Goal: Transaction & Acquisition: Purchase product/service

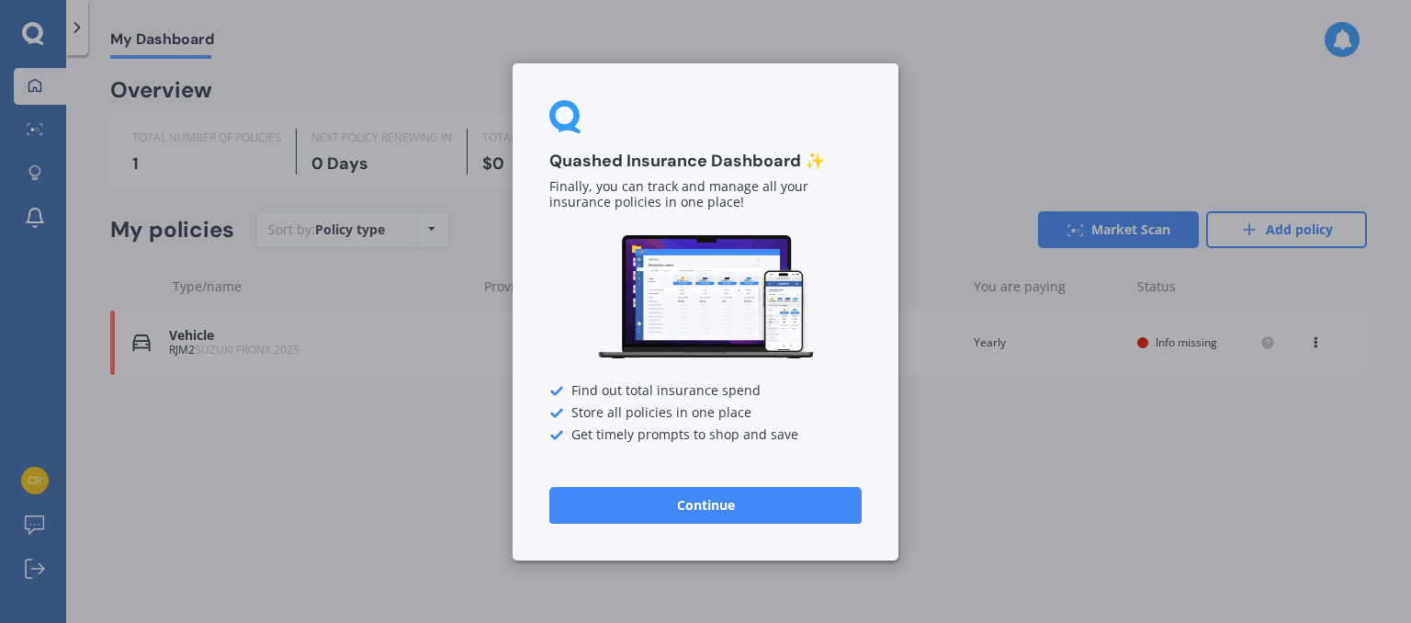
click at [696, 512] on button "Continue" at bounding box center [705, 504] width 312 height 37
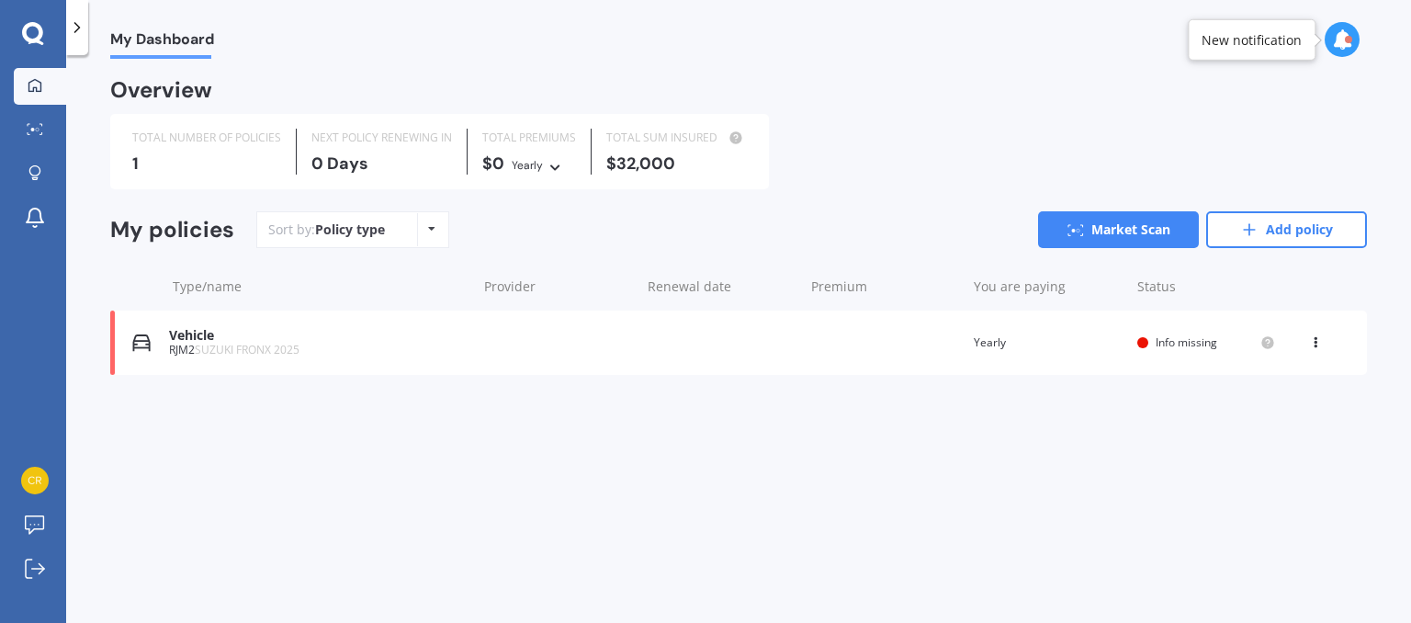
click at [1164, 343] on span "Info missing" at bounding box center [1186, 342] width 62 height 16
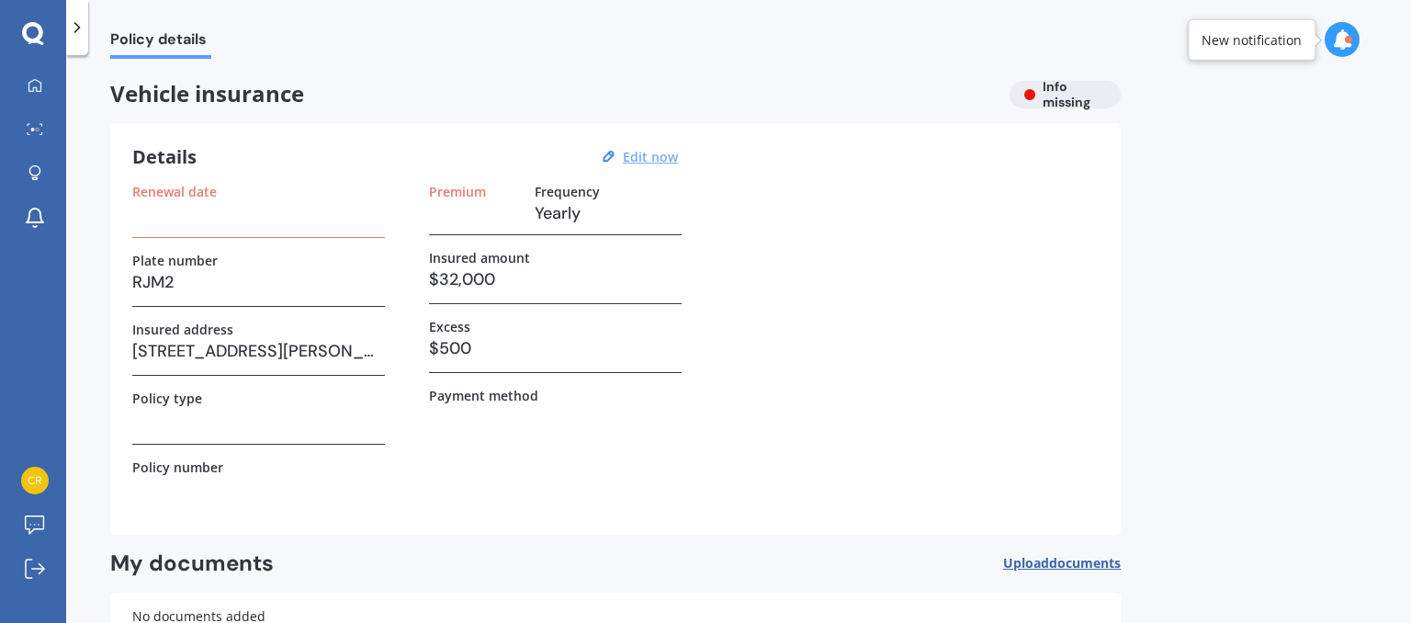
click at [665, 153] on u "Edit now" at bounding box center [650, 156] width 55 height 17
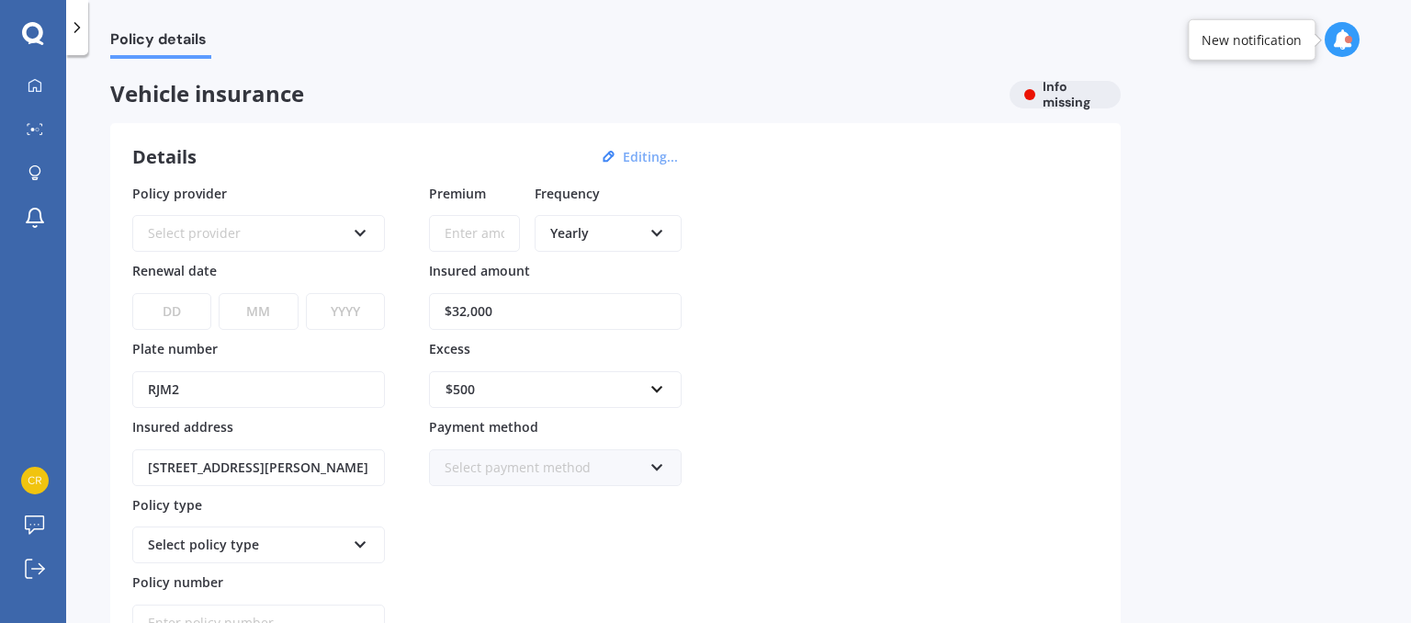
click at [659, 460] on icon at bounding box center [657, 463] width 16 height 13
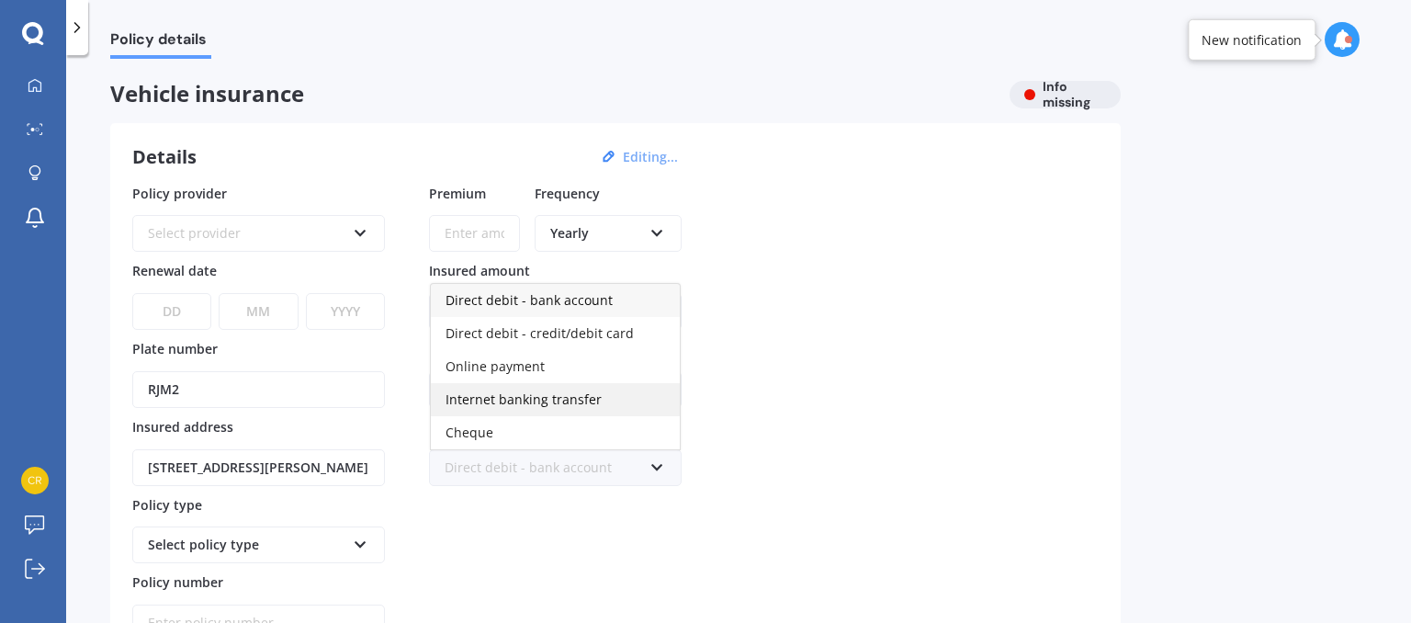
click at [509, 383] on div "Internet banking transfer" at bounding box center [555, 399] width 249 height 33
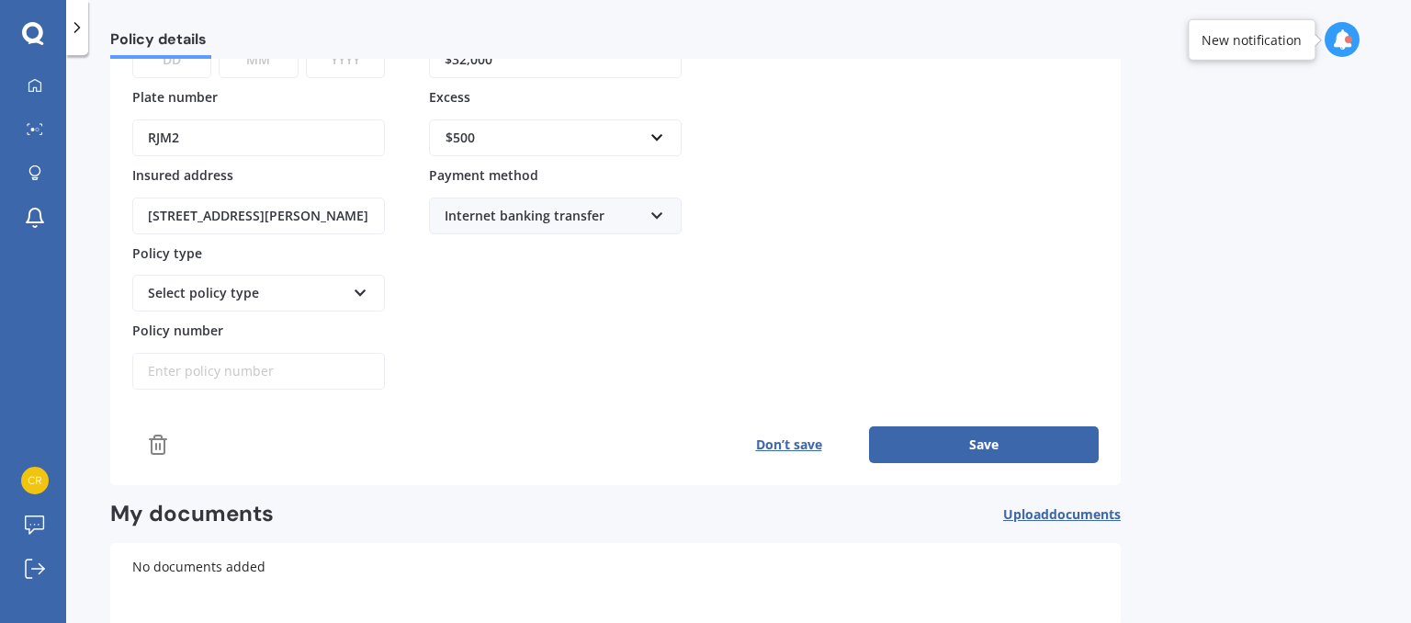
scroll to position [254, 0]
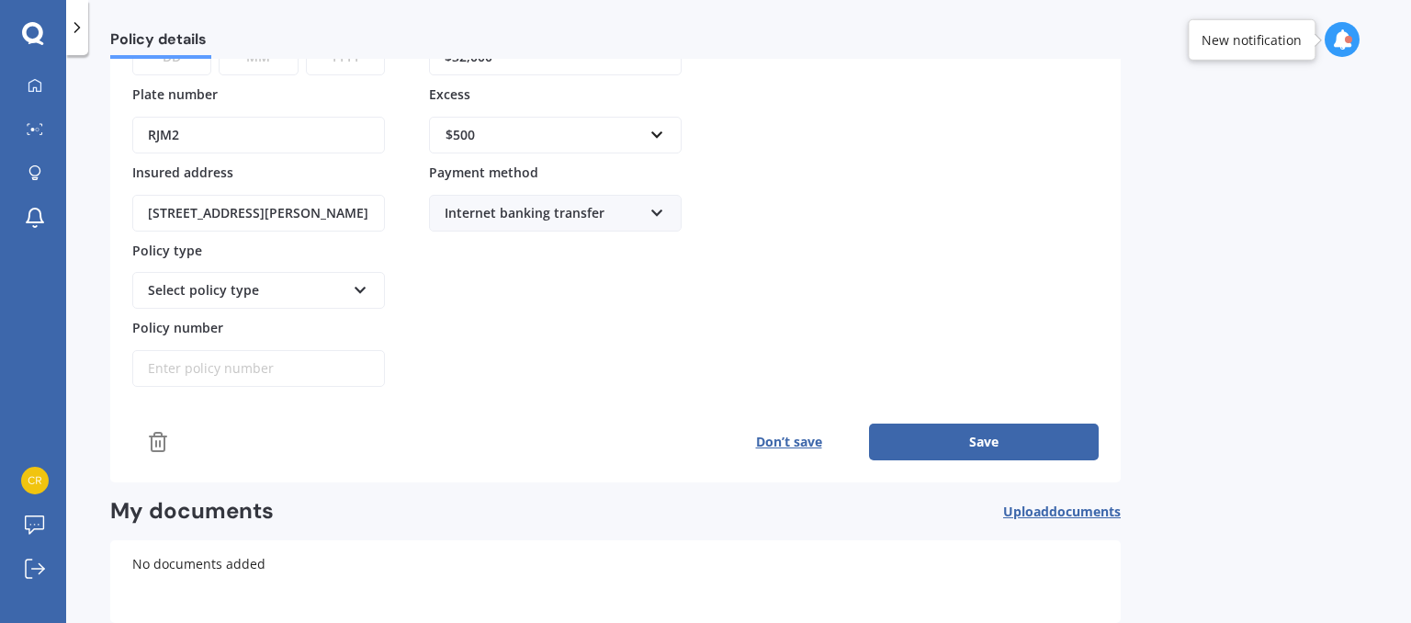
click at [268, 287] on div "Select policy type" at bounding box center [246, 290] width 197 height 20
click at [361, 285] on icon at bounding box center [361, 286] width 16 height 13
click at [993, 433] on button "Save" at bounding box center [984, 441] width 230 height 37
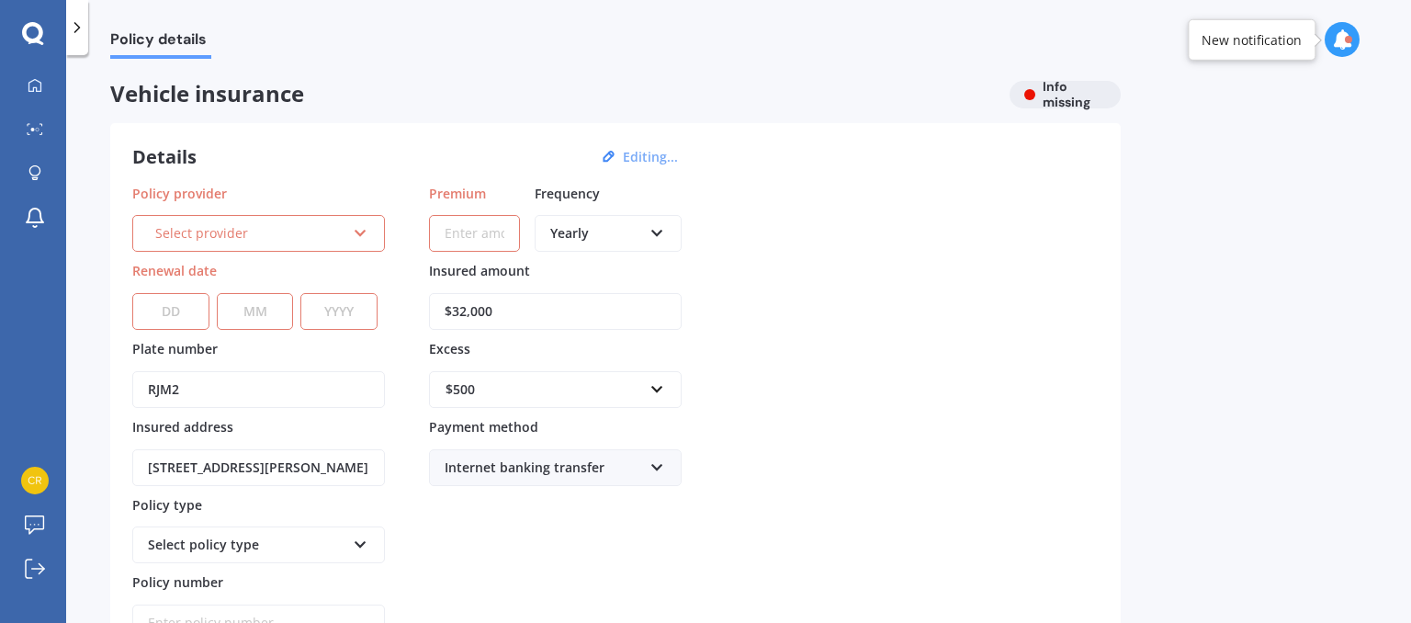
click at [354, 232] on icon at bounding box center [361, 229] width 16 height 13
click at [344, 167] on div "Details Editing..." at bounding box center [407, 157] width 551 height 24
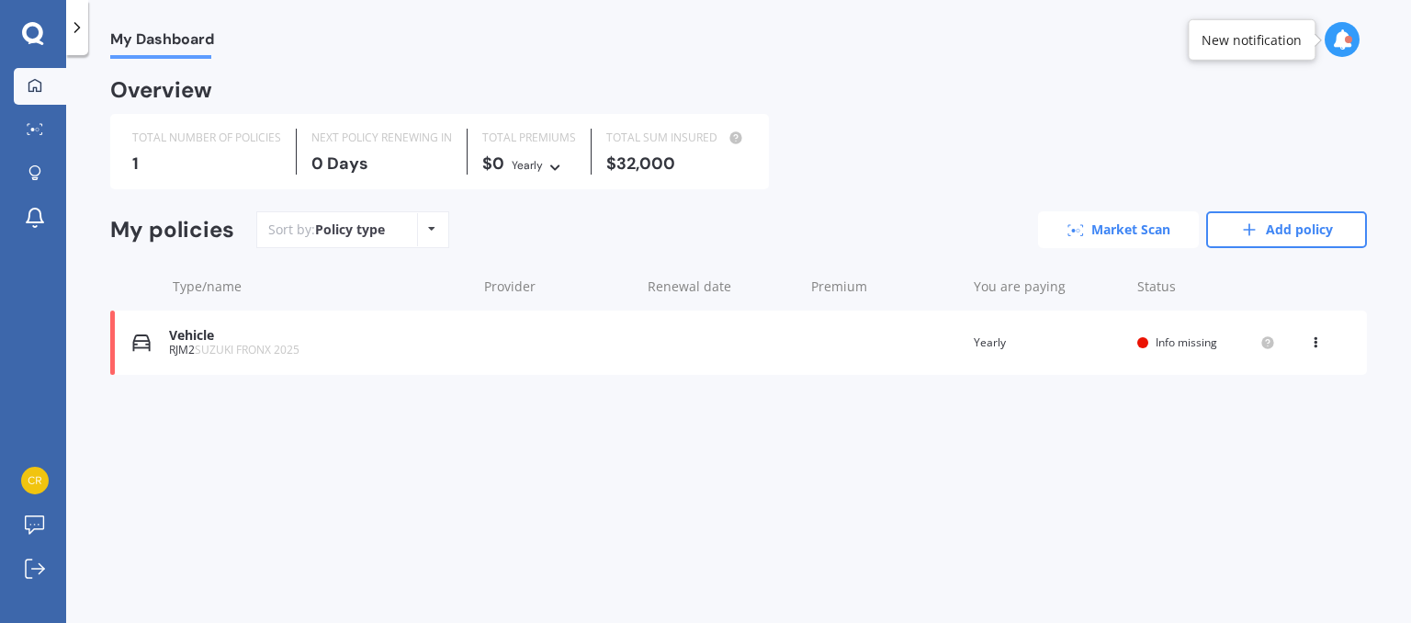
click at [1108, 231] on link "Market Scan" at bounding box center [1118, 229] width 161 height 37
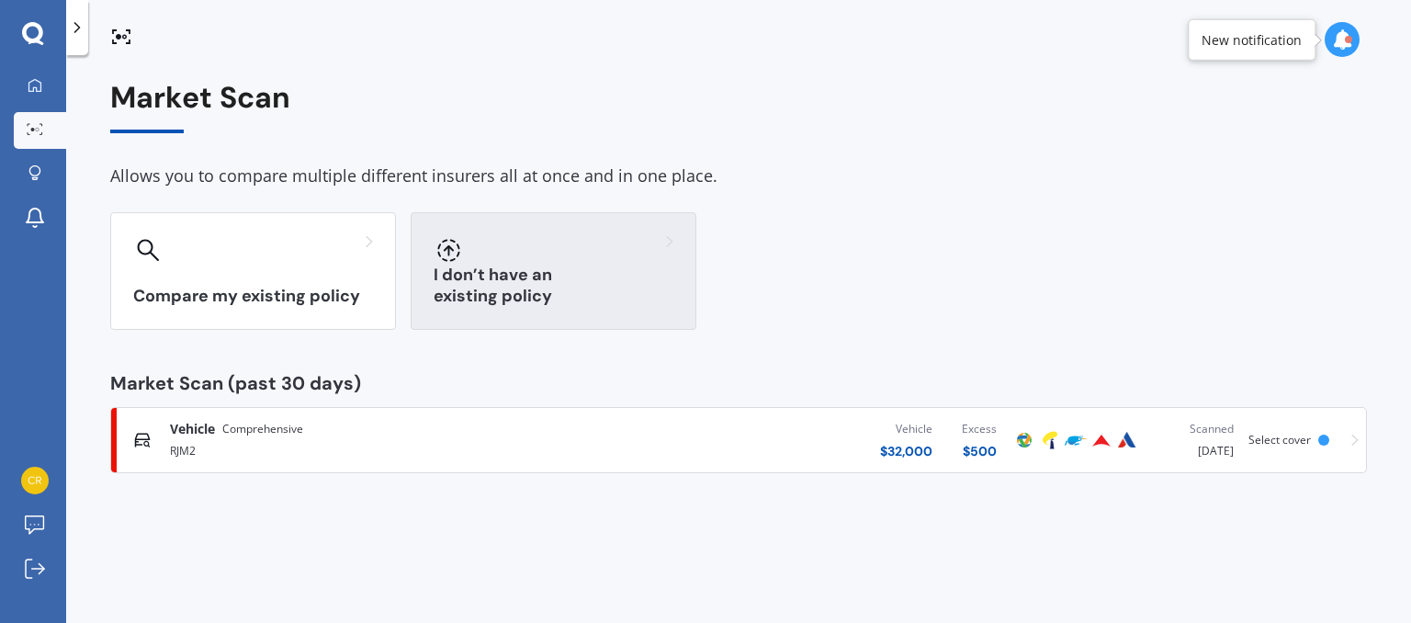
click at [598, 291] on h3 "I don’t have an existing policy" at bounding box center [553, 285] width 240 height 42
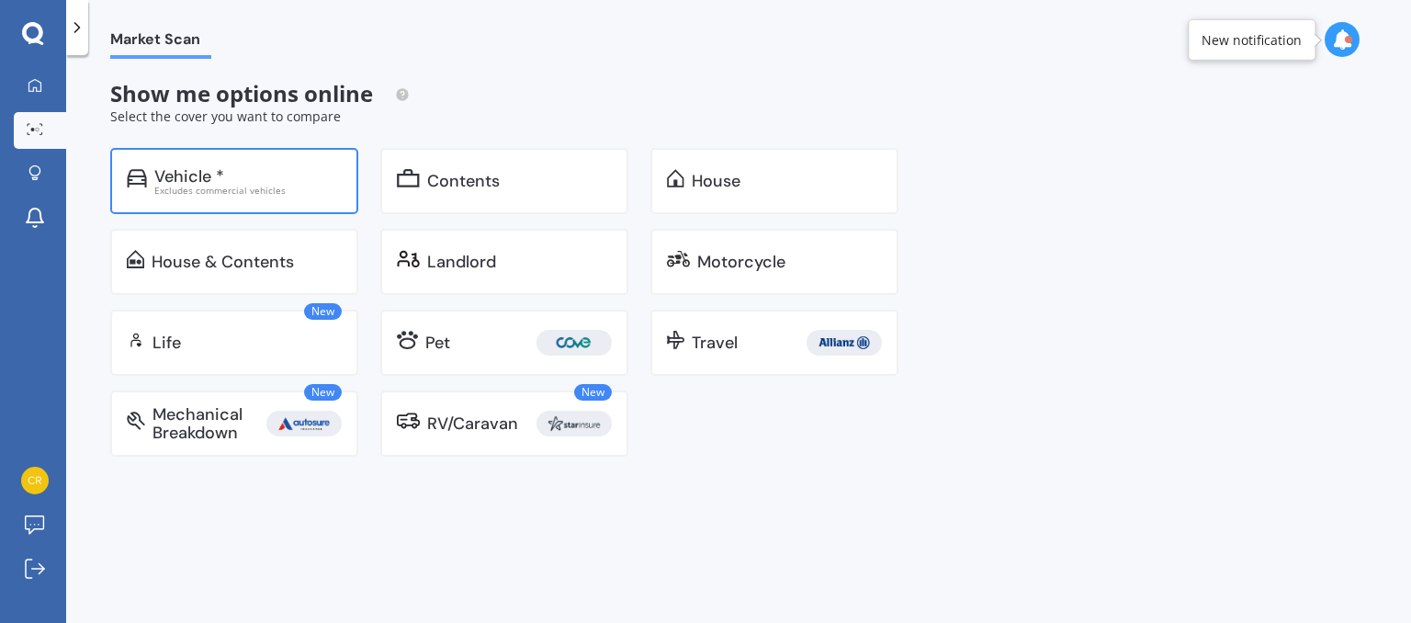
click at [224, 198] on div "Vehicle * Excludes commercial vehicles" at bounding box center [234, 181] width 248 height 66
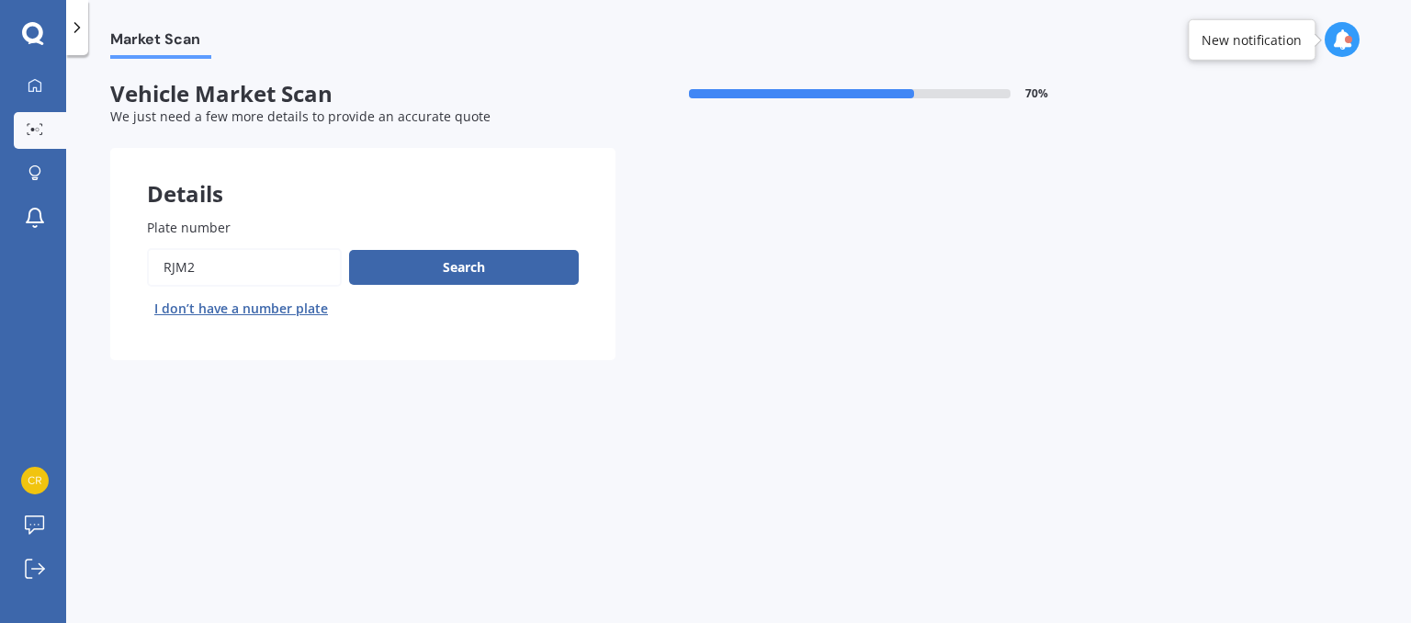
click at [215, 272] on input "Plate number" at bounding box center [244, 267] width 195 height 39
type input "R"
type input "CR1TCH"
click at [437, 271] on button "Search" at bounding box center [464, 267] width 230 height 35
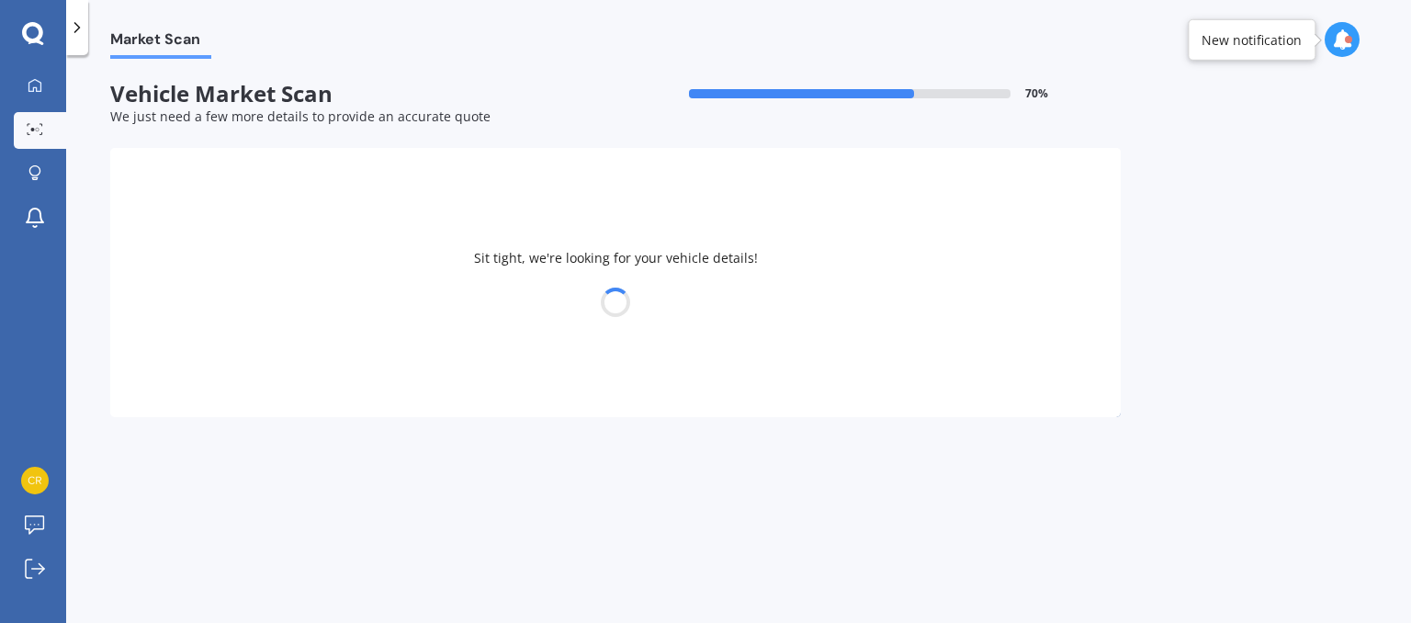
select select "SUZUKI"
select select "FRONX"
select select "21"
select select "05"
select select "1958"
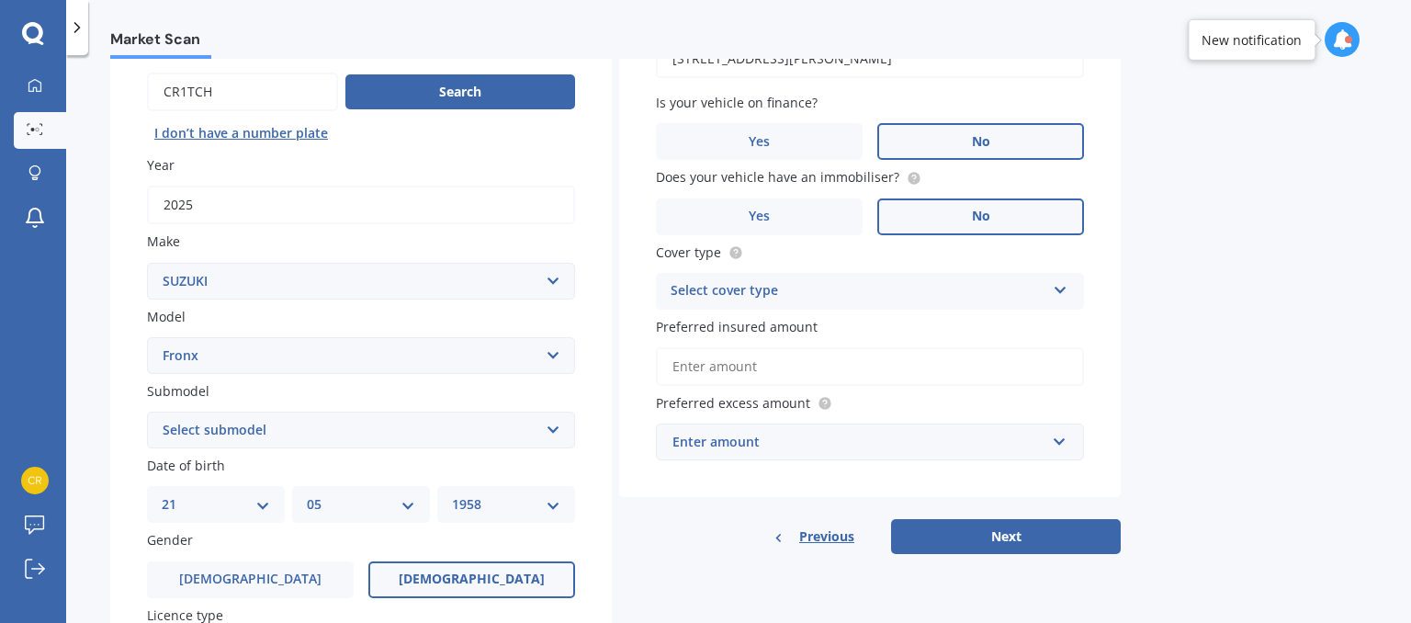
scroll to position [173, 0]
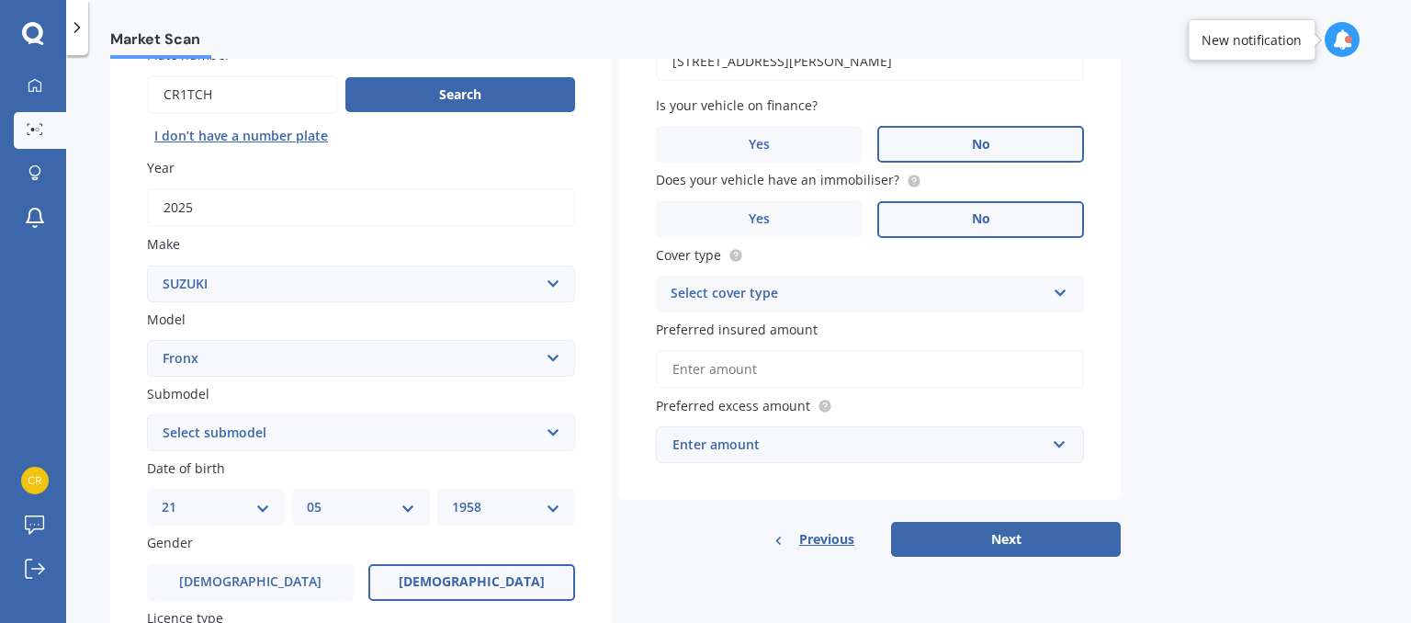
click at [1051, 293] on div "Select cover type Comprehensive Third Party, Fire & Theft Third Party" at bounding box center [870, 294] width 428 height 37
click at [962, 332] on div "Comprehensive" at bounding box center [870, 329] width 426 height 33
click at [860, 380] on input "Preferred insured amount" at bounding box center [870, 369] width 428 height 39
type input "$32,000"
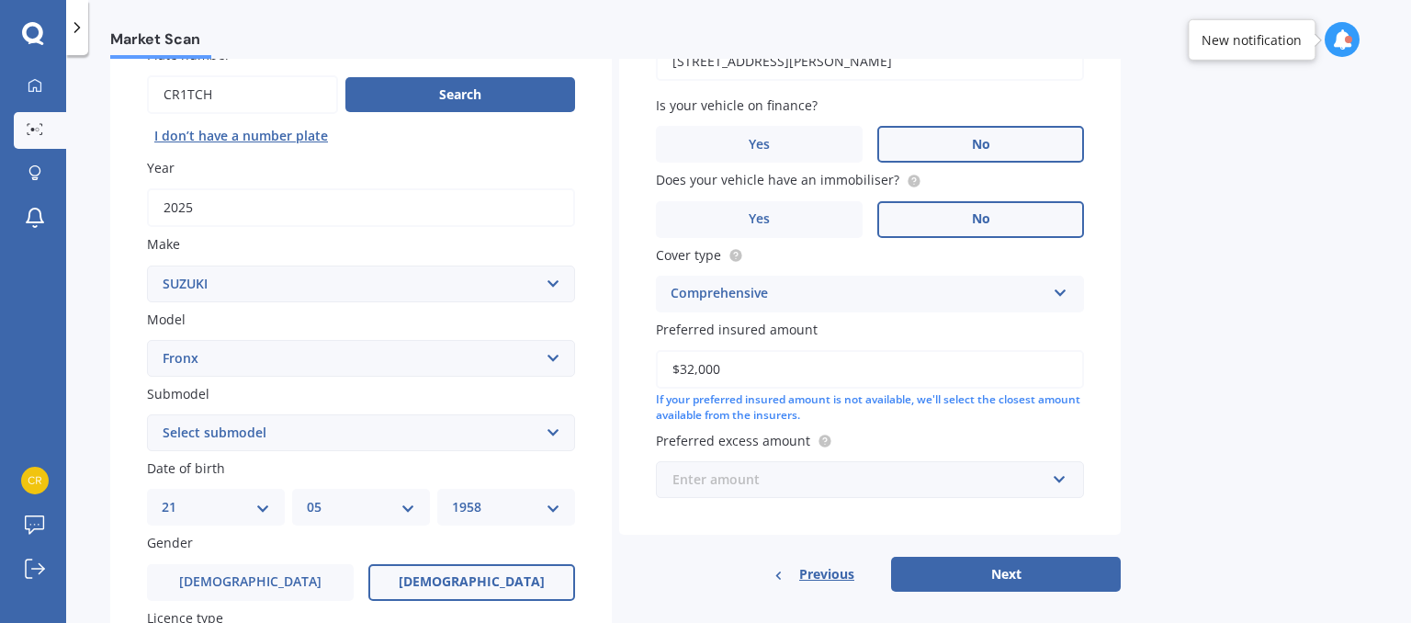
click at [1059, 475] on input "text" at bounding box center [863, 479] width 411 height 35
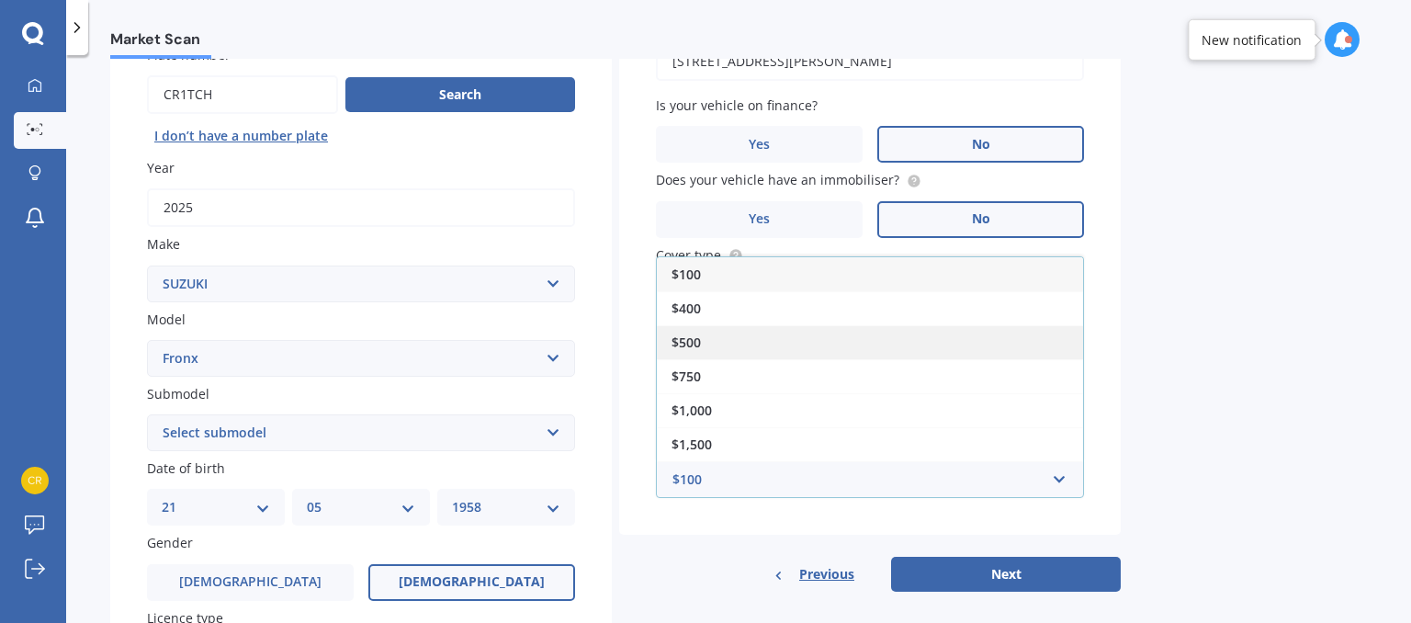
click at [731, 339] on div "$500" at bounding box center [870, 342] width 426 height 34
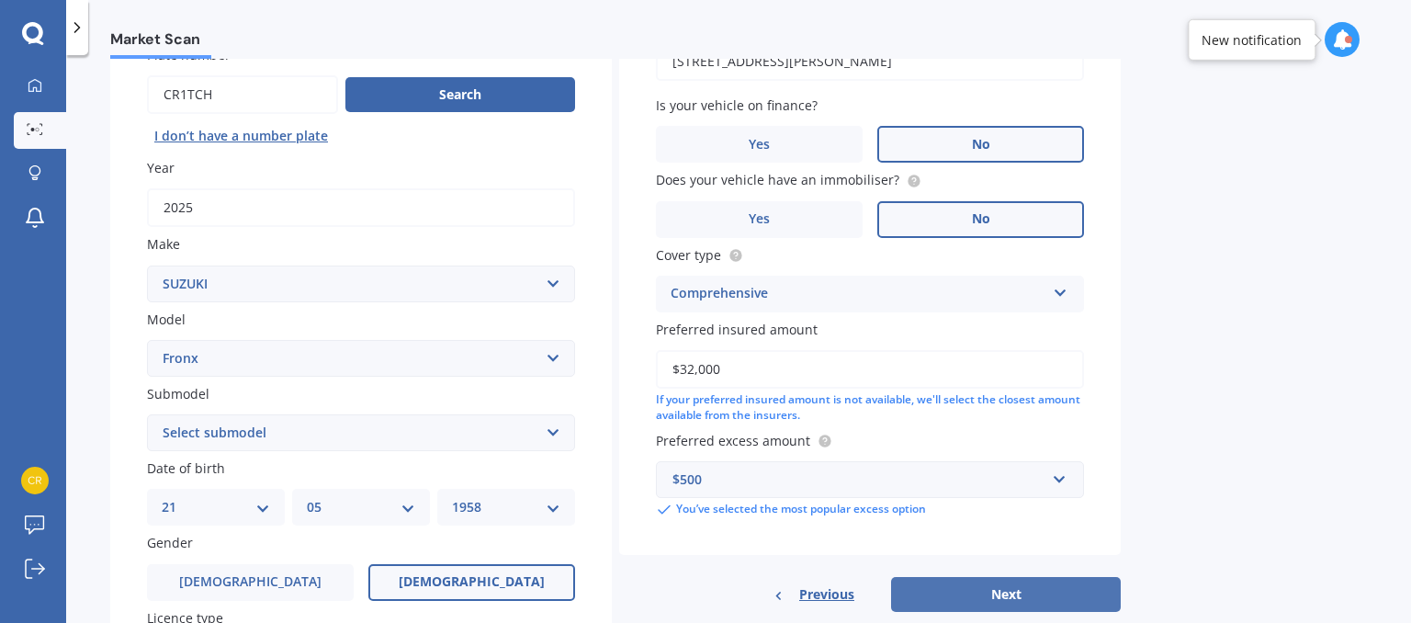
click at [984, 590] on button "Next" at bounding box center [1006, 594] width 230 height 35
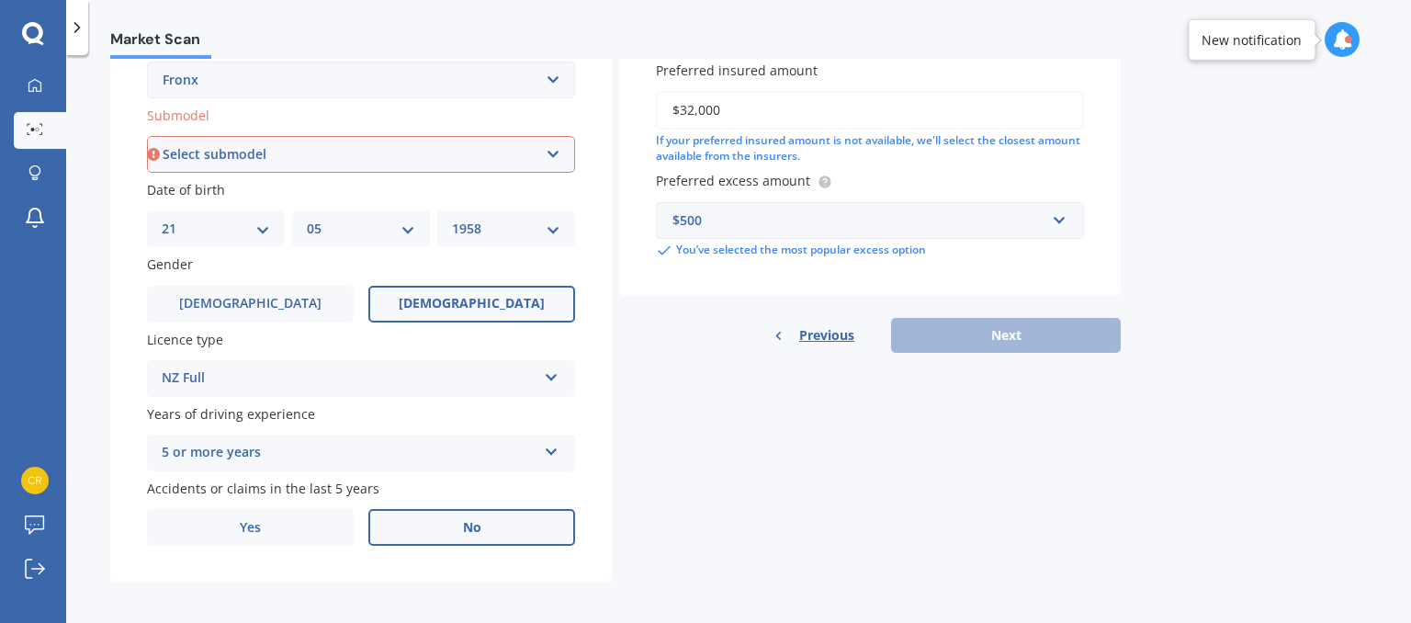
scroll to position [459, 0]
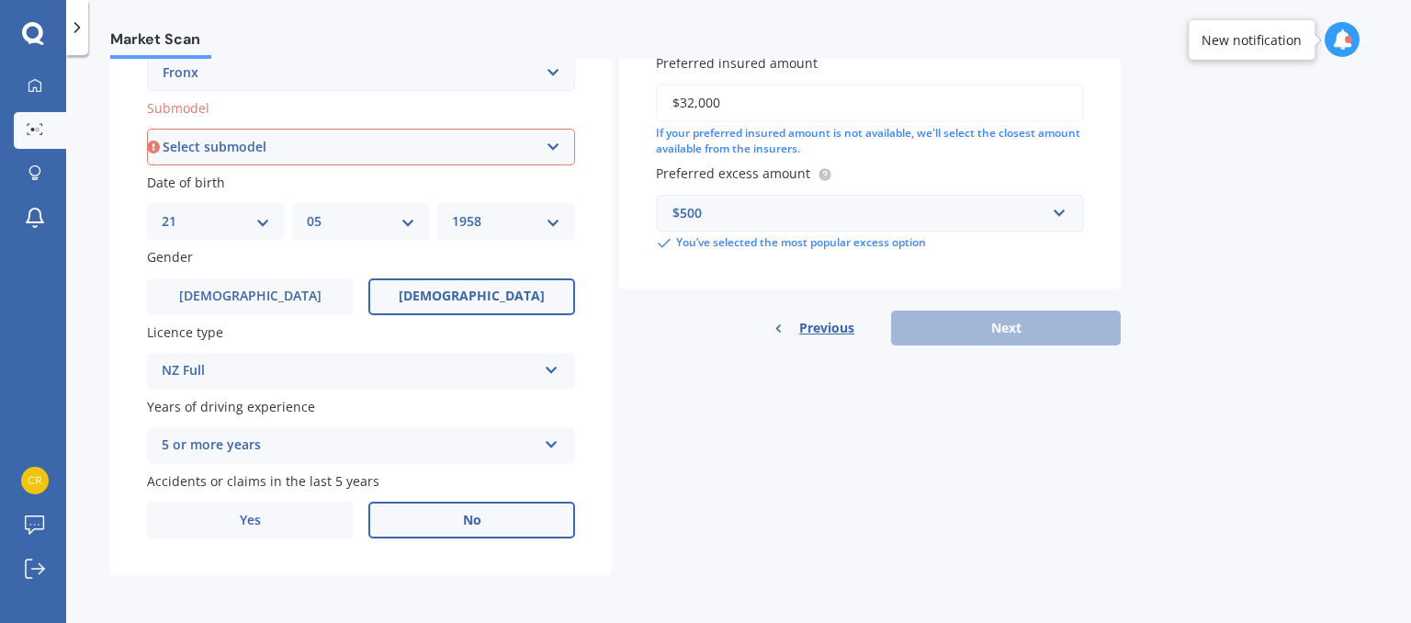
click at [514, 142] on select "Select submodel Auto" at bounding box center [361, 147] width 428 height 37
select select "AUTO"
click at [147, 129] on select "Select submodel Auto" at bounding box center [361, 147] width 428 height 37
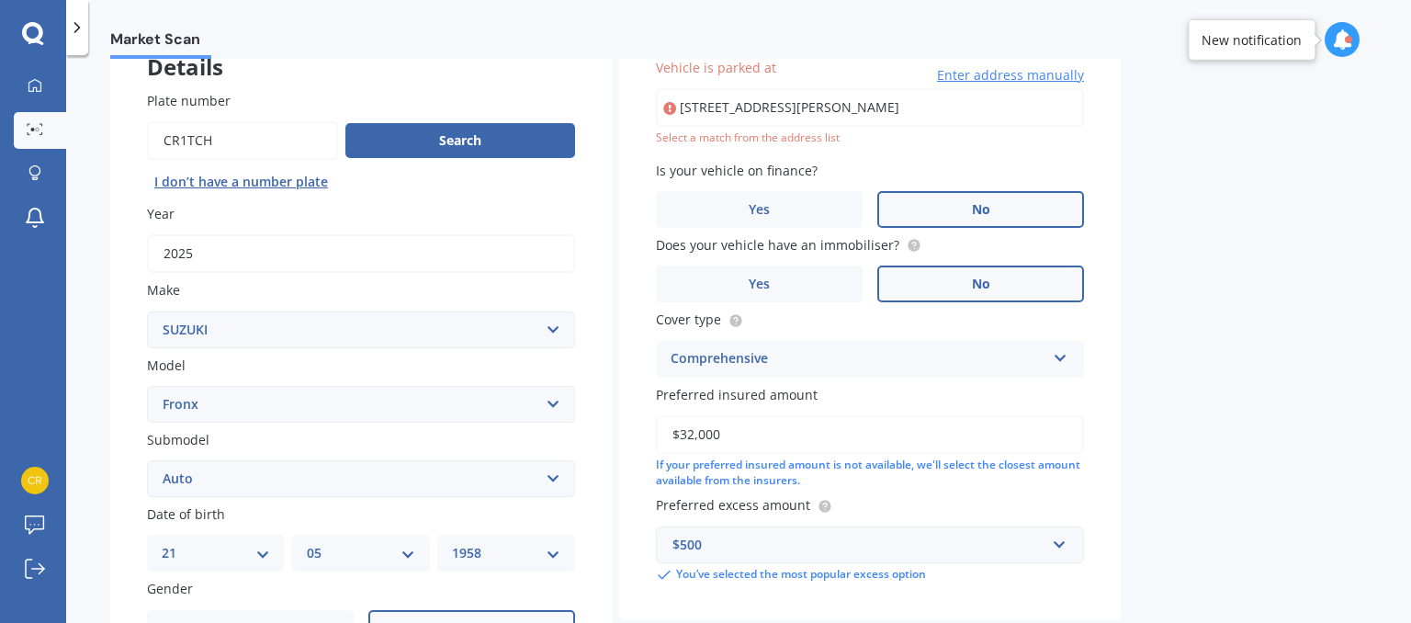
scroll to position [125, 0]
click at [1186, 163] on div "Market Scan Vehicle Market Scan 70 % We just need a few more details to provide…" at bounding box center [738, 343] width 1344 height 568
click at [806, 106] on input "[STREET_ADDRESS][PERSON_NAME]" at bounding box center [870, 109] width 428 height 39
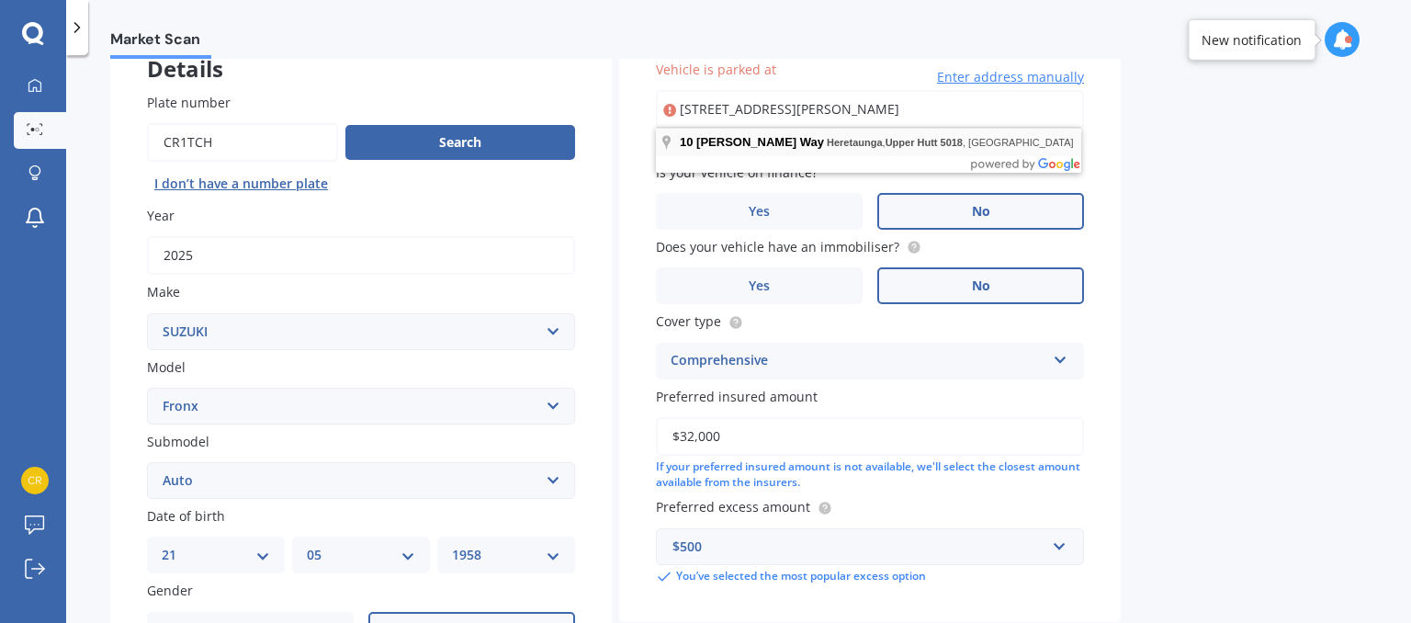
type input "[STREET_ADDRESS][PERSON_NAME]"
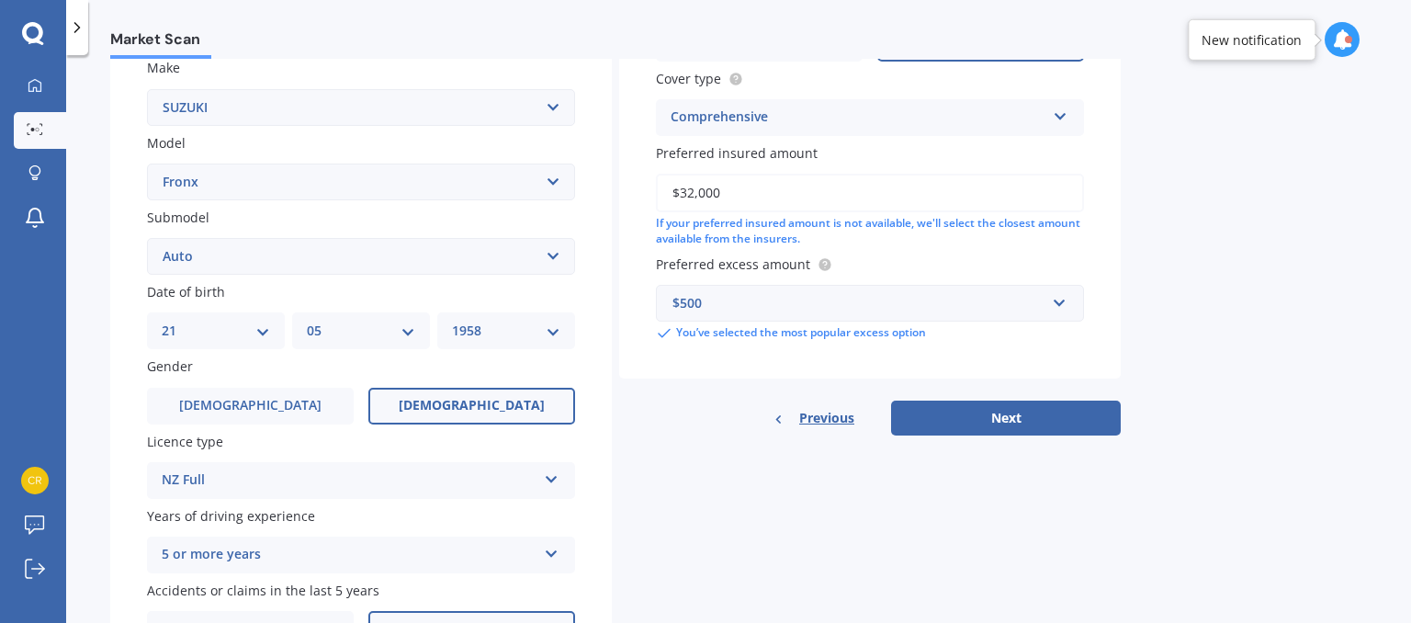
scroll to position [378, 0]
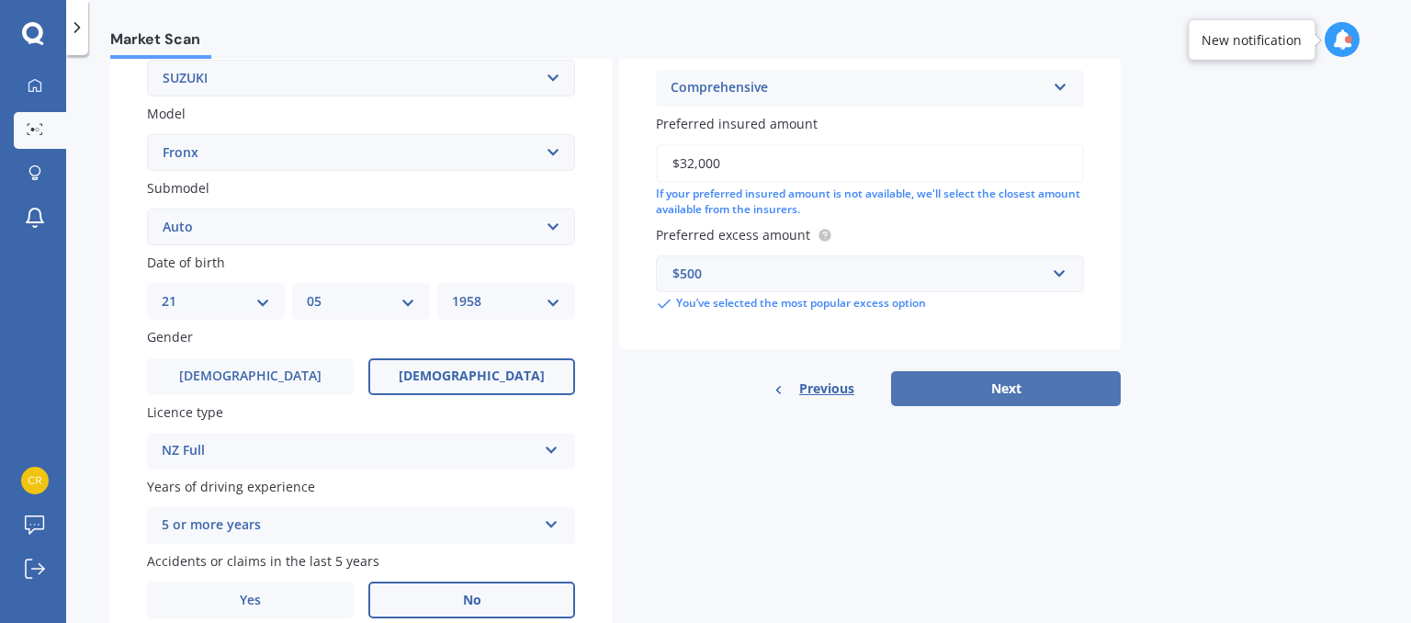
click at [1009, 390] on button "Next" at bounding box center [1006, 388] width 230 height 35
select select "21"
select select "05"
select select "1958"
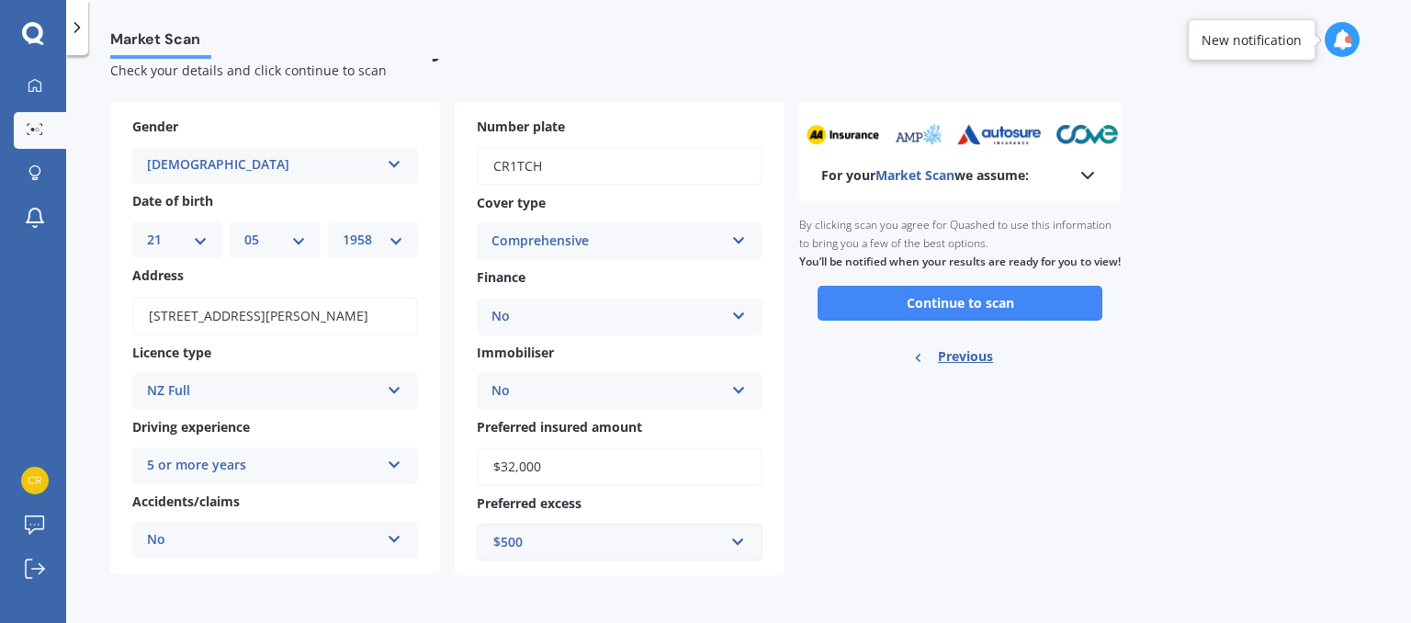
scroll to position [0, 0]
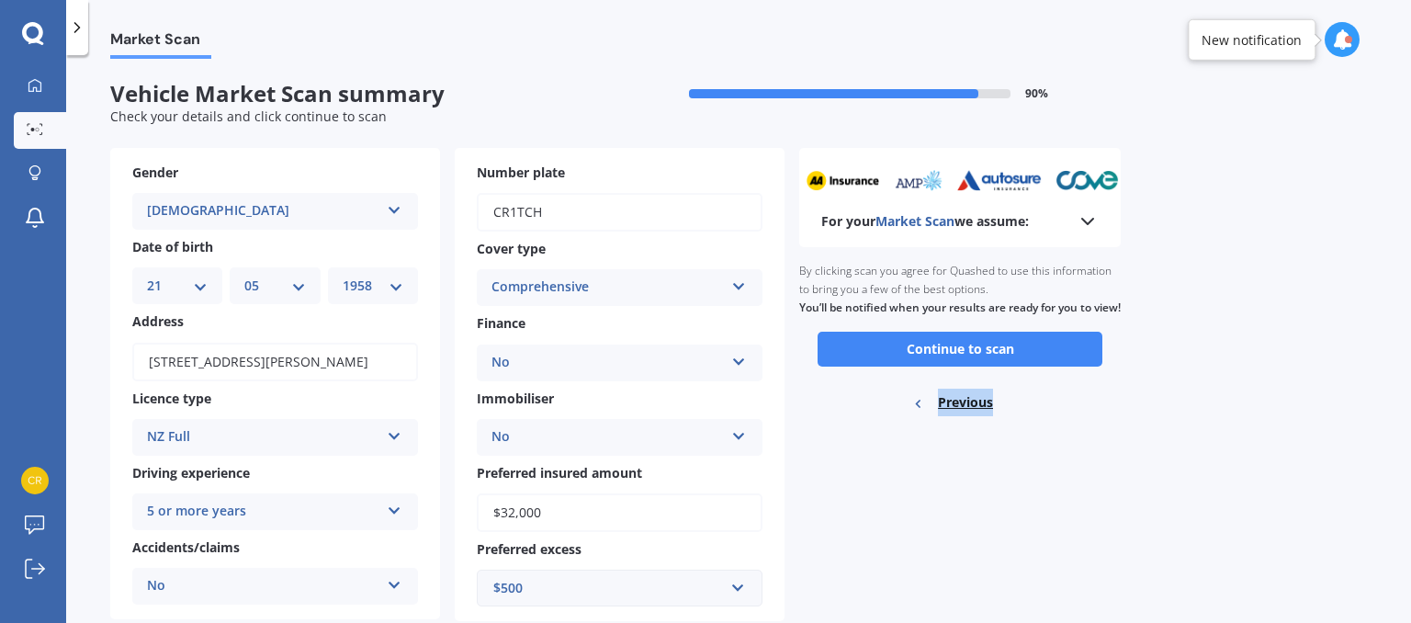
drag, startPoint x: 1009, startPoint y: 390, endPoint x: 1212, endPoint y: 361, distance: 205.1
click at [1212, 361] on div "Market Scan Vehicle Market Scan summary 90 % Check your details and click conti…" at bounding box center [738, 343] width 1344 height 568
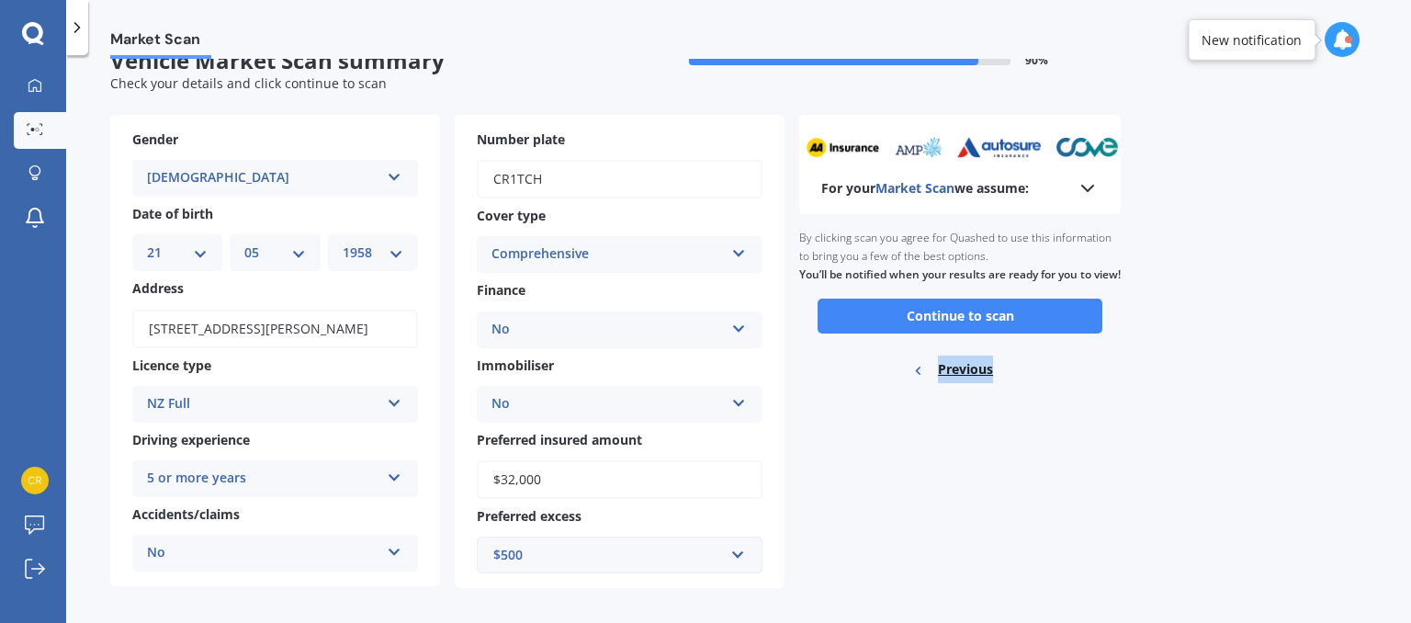
scroll to position [46, 0]
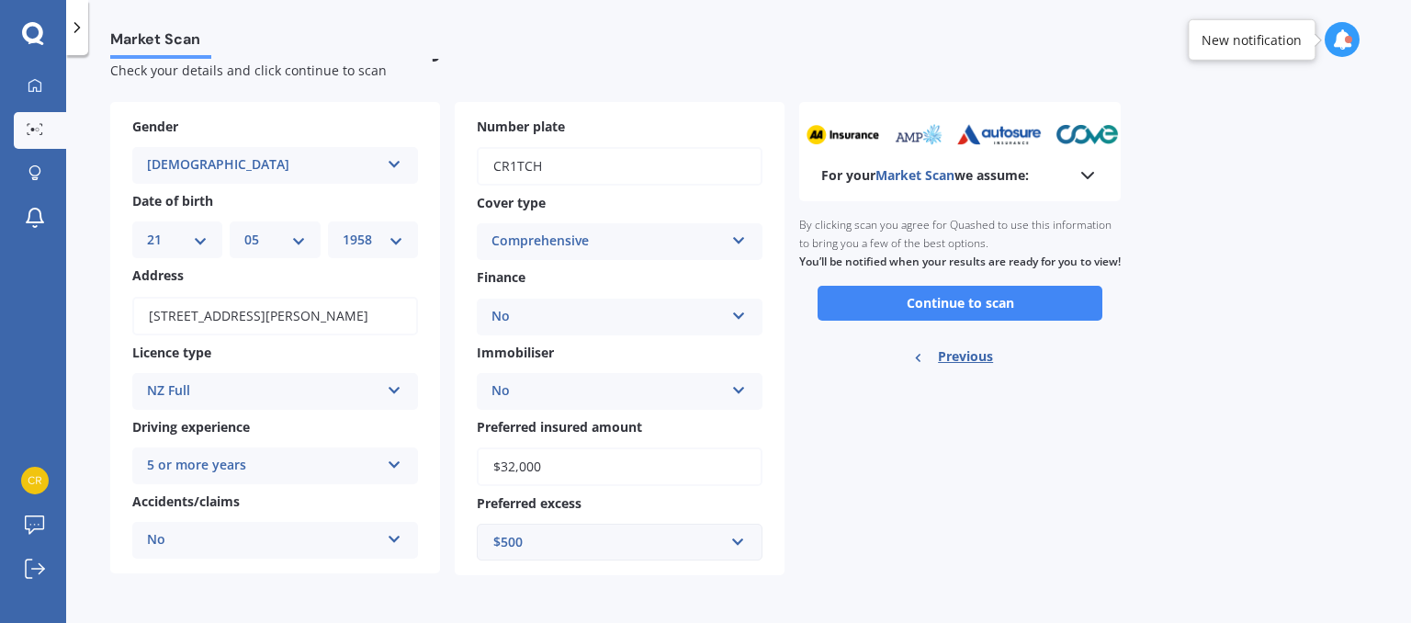
click at [1087, 175] on polyline at bounding box center [1087, 176] width 11 height 6
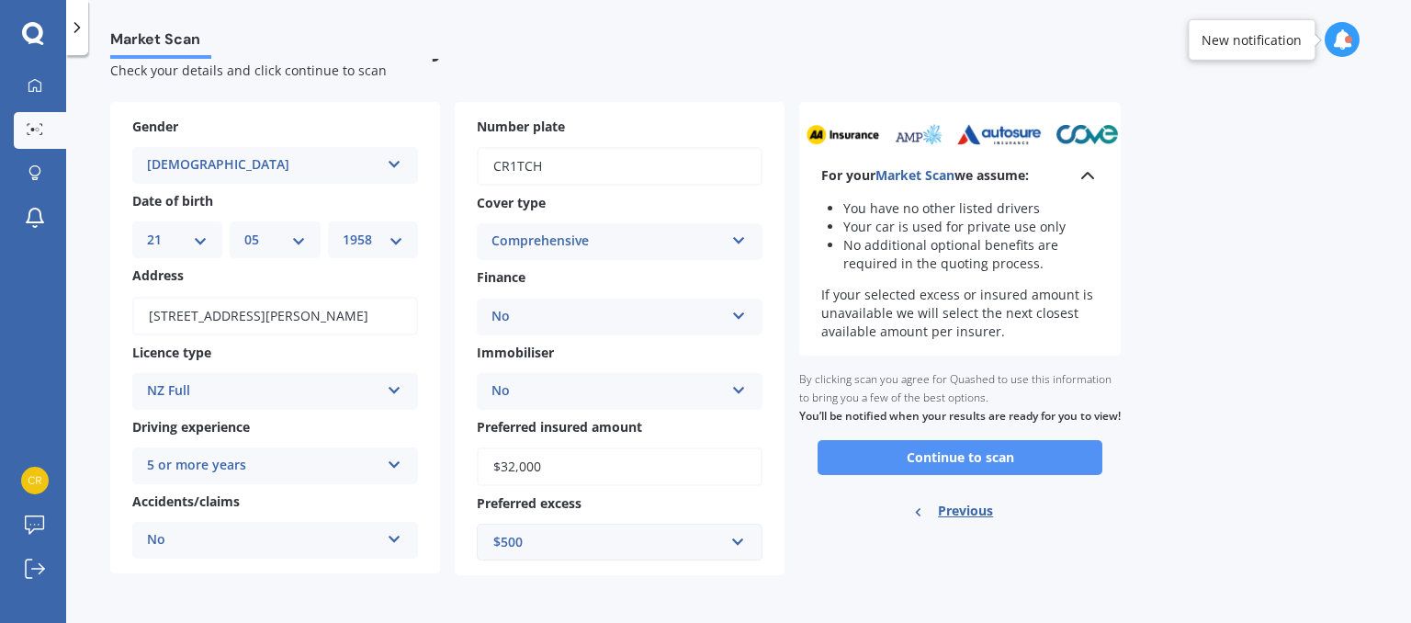
click at [923, 475] on button "Continue to scan" at bounding box center [959, 457] width 285 height 35
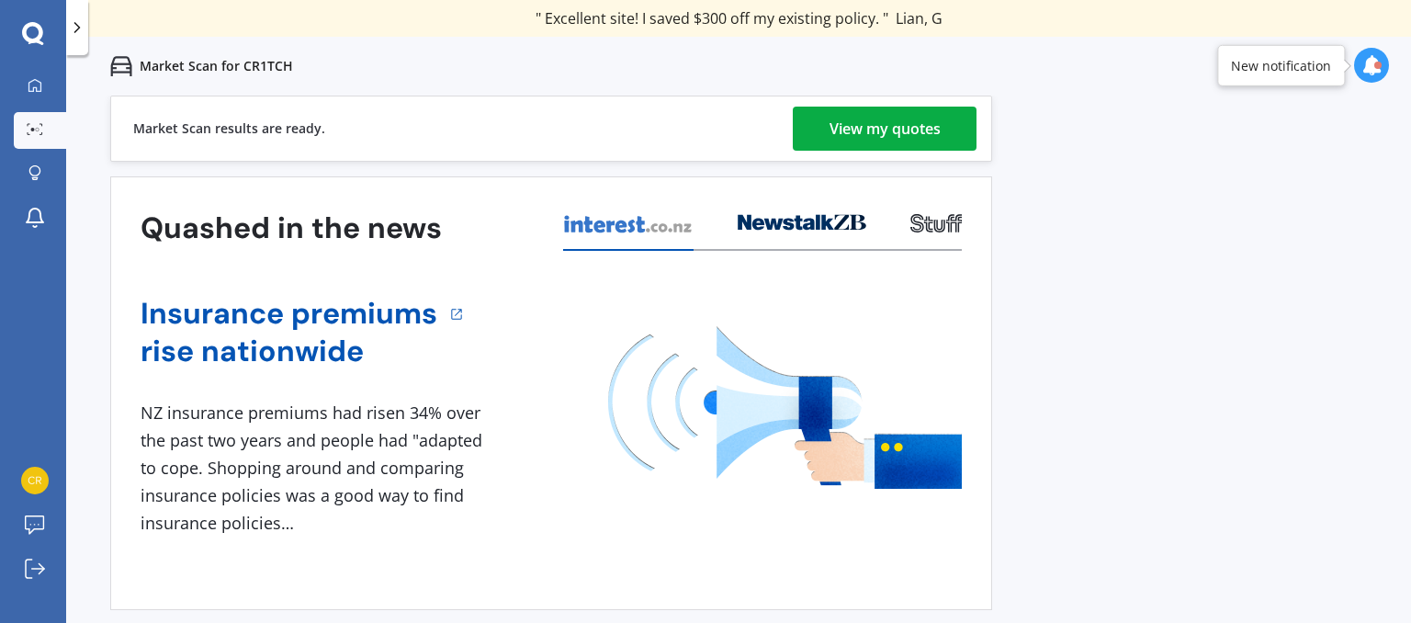
click at [881, 115] on div "View my quotes" at bounding box center [884, 129] width 111 height 44
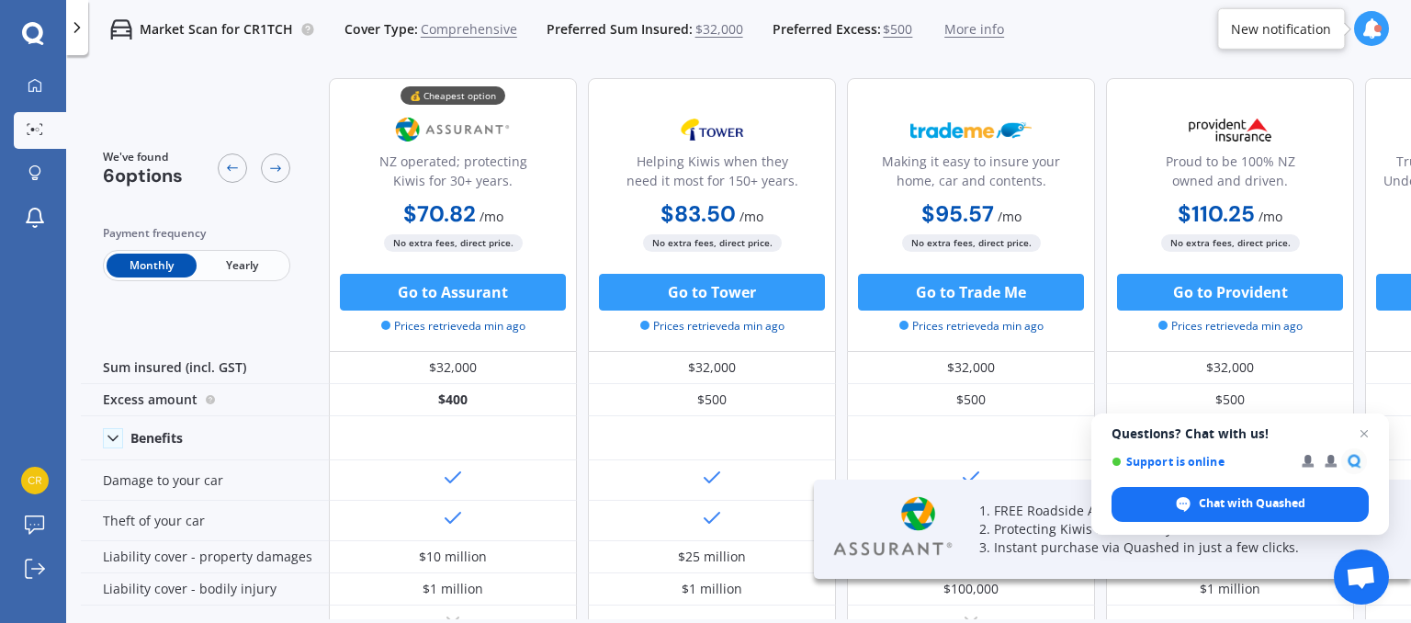
click at [246, 265] on span "Yearly" at bounding box center [242, 265] width 90 height 24
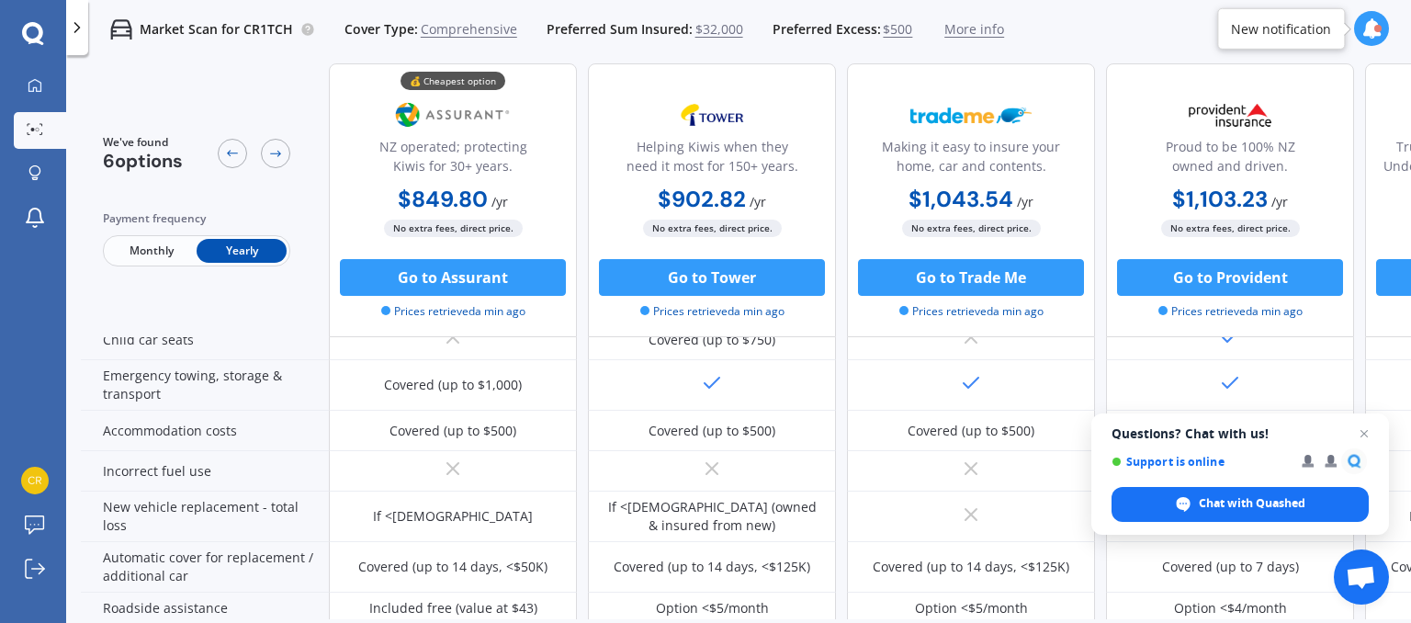
scroll to position [400, 0]
